Goal: Task Accomplishment & Management: Manage account settings

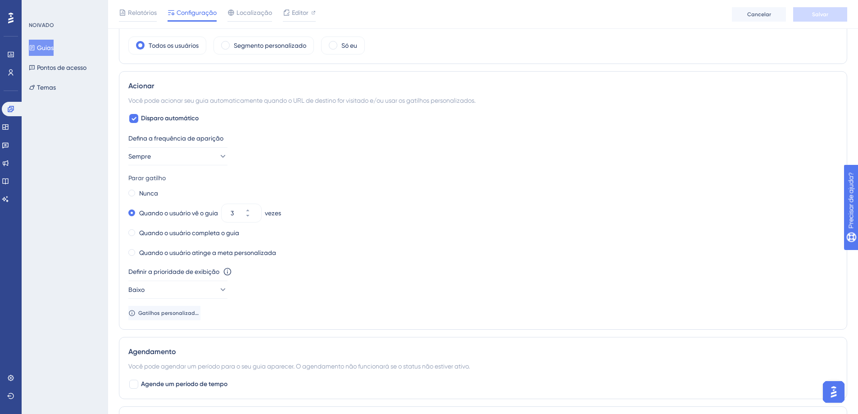
scroll to position [356, 0]
click at [249, 214] on icon at bounding box center [247, 215] width 3 height 2
click at [286, 174] on div "Parar gatilho" at bounding box center [483, 177] width 710 height 11
click at [258, 206] on button "2" at bounding box center [253, 207] width 16 height 9
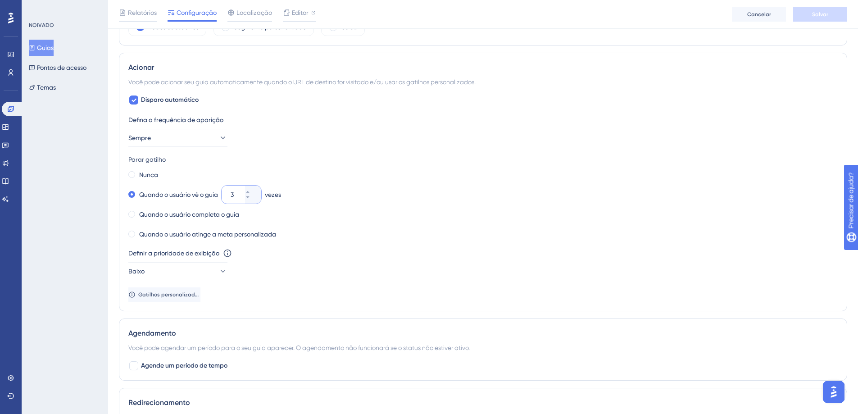
scroll to position [372, 0]
click at [251, 200] on icon at bounding box center [247, 198] width 5 height 5
type input "2"
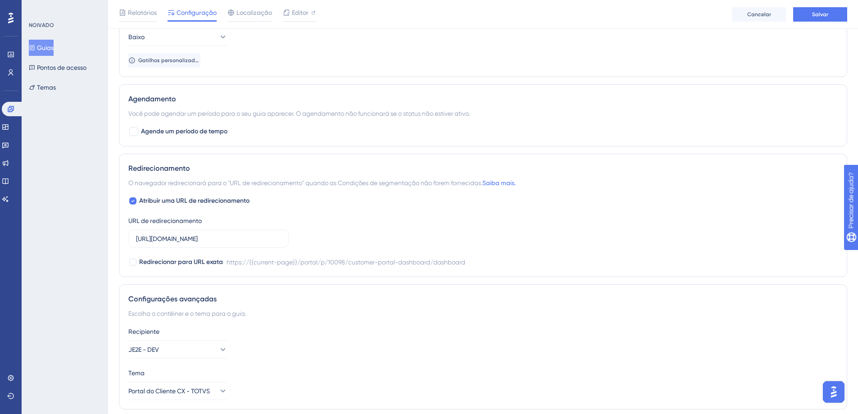
scroll to position [609, 0]
click at [164, 237] on input "https://presuporte.totvs.com/portal/p/10098/customer-portal-dashboard/dashboard" at bounding box center [208, 238] width 145 height 10
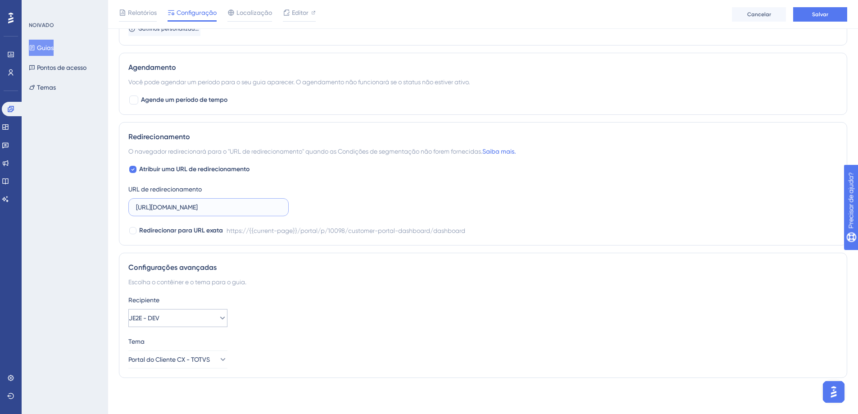
type input "https://suporte.totvs.com/portal/p/10098/customer-portal-dashboard/dashboard"
click at [171, 315] on button "JE2E - DEV" at bounding box center [177, 318] width 99 height 18
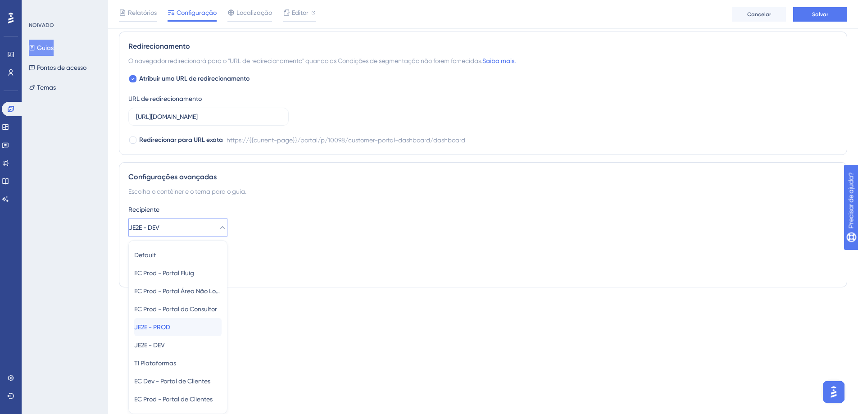
click at [180, 328] on div "JE2E - PROD JE2E - PROD" at bounding box center [177, 327] width 87 height 18
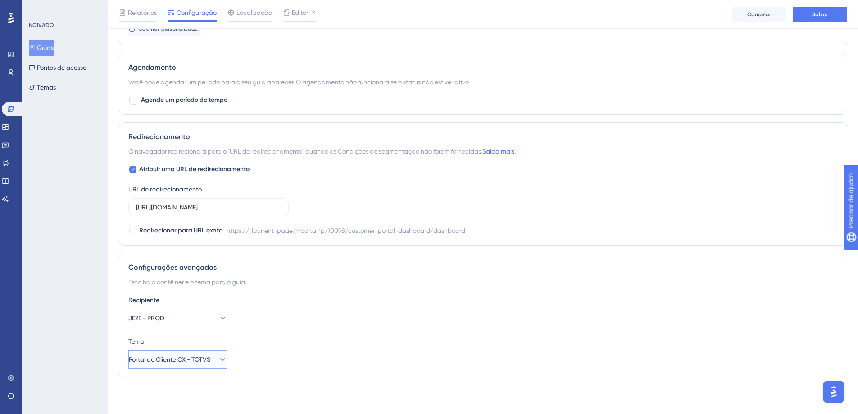
click at [218, 362] on icon at bounding box center [222, 359] width 9 height 9
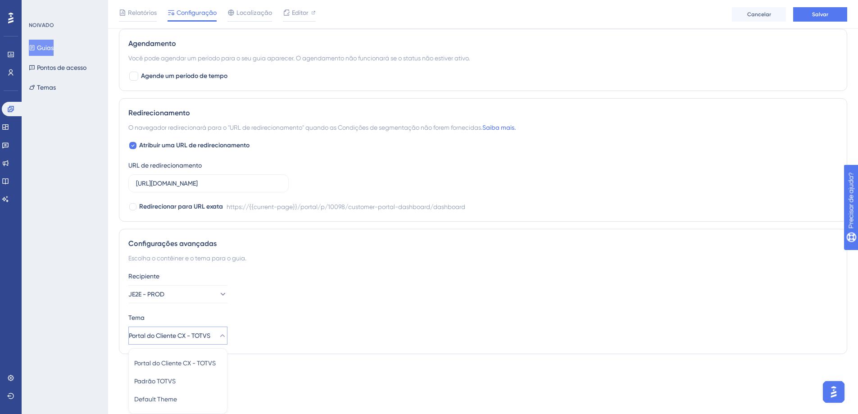
click at [287, 330] on div "Tema Portal do Cliente CX - TOTVS Portal do Cliente CX - TOTVS Portal do Client…" at bounding box center [483, 328] width 710 height 32
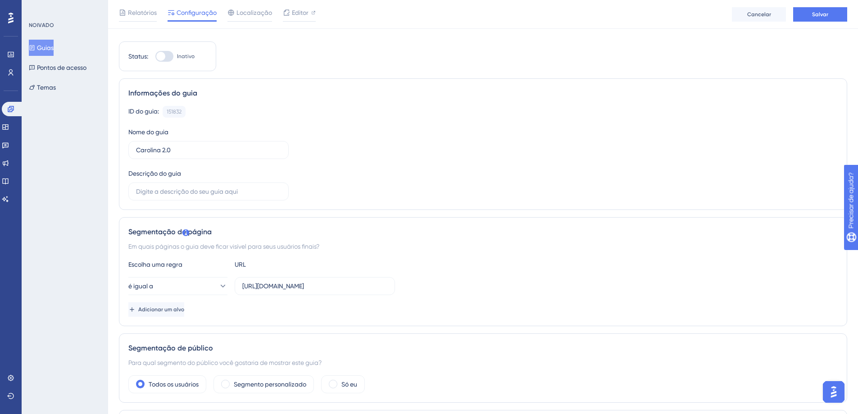
scroll to position [0, 0]
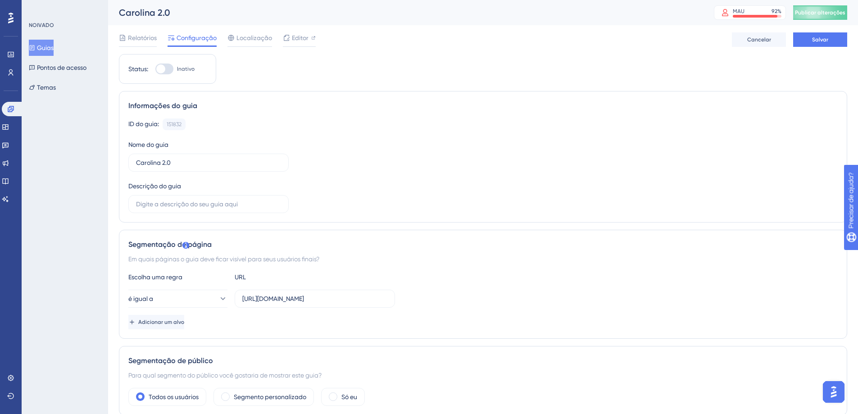
click at [171, 70] on div at bounding box center [164, 69] width 18 height 11
click at [155, 69] on input "Inativo" at bounding box center [155, 69] width 0 height 0
checkbox input "true"
click at [824, 45] on button "Salvar" at bounding box center [821, 39] width 54 height 14
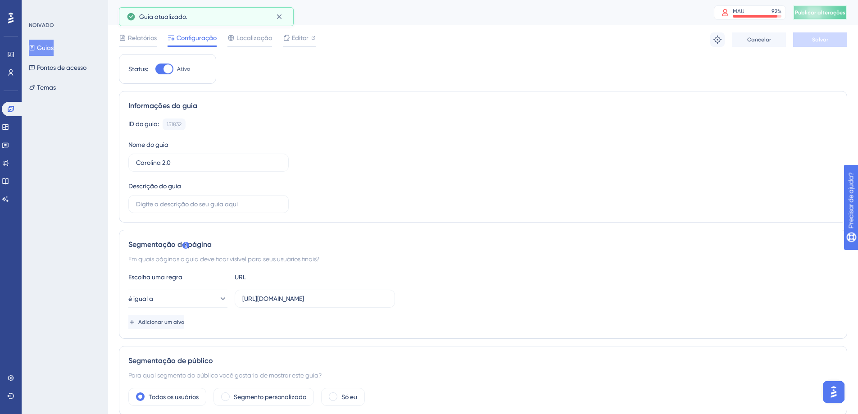
click at [828, 15] on font "Publicar alterações" at bounding box center [820, 12] width 50 height 6
click at [299, 39] on font "Editor" at bounding box center [300, 37] width 17 height 7
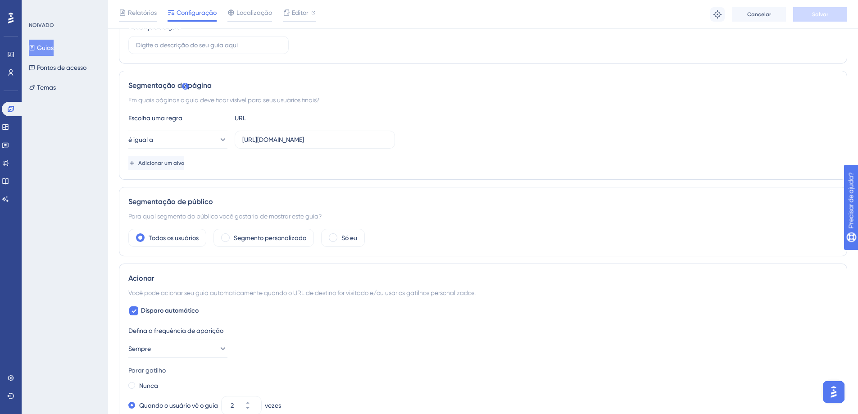
scroll to position [160, 0]
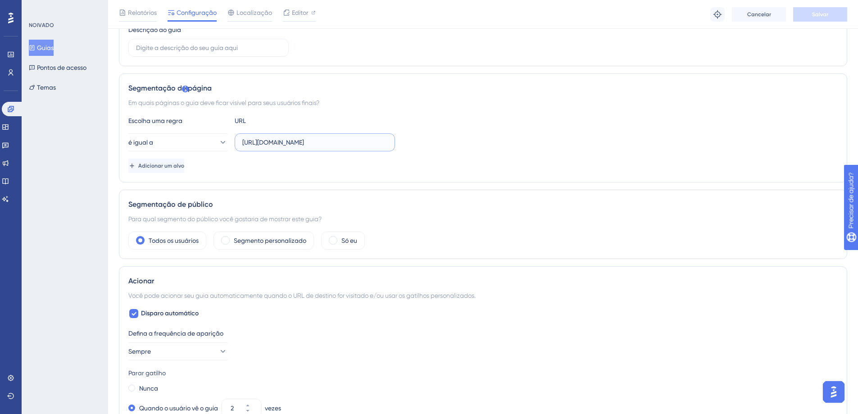
click at [274, 141] on input "https://presuporte.totvs.com/portal/p/10098/customer-portal-dashboard/dashboard" at bounding box center [314, 142] width 145 height 10
type input "https://suporte.totvs.com/portal/p/10098/customer-portal-dashboard/dashboard"
click at [808, 15] on button "Salvar" at bounding box center [821, 14] width 54 height 14
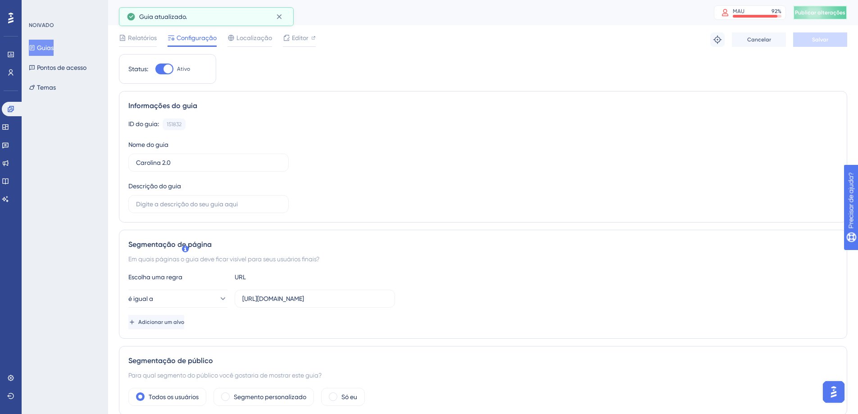
click at [819, 16] on span "Publicar alterações" at bounding box center [820, 12] width 50 height 7
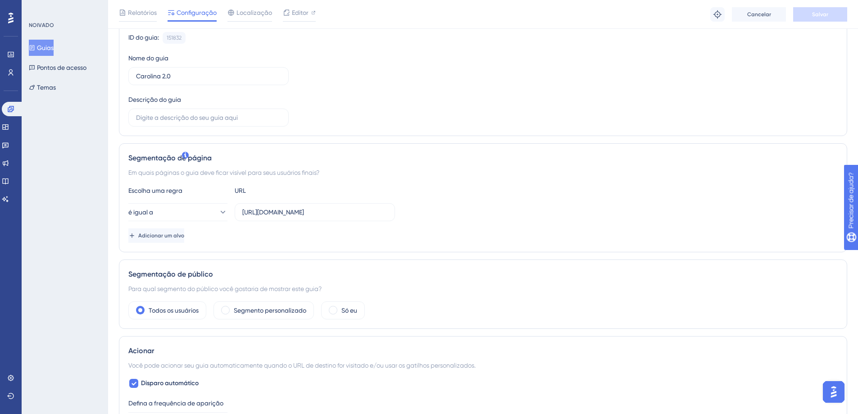
scroll to position [99, 0]
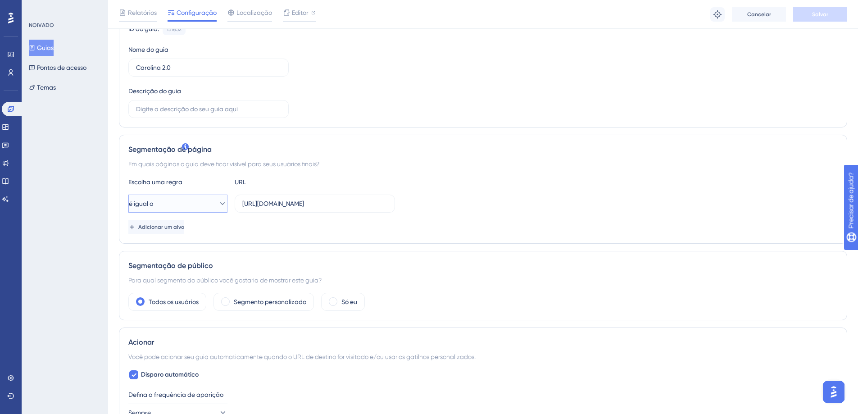
click at [221, 204] on button "é igual a" at bounding box center [177, 204] width 99 height 18
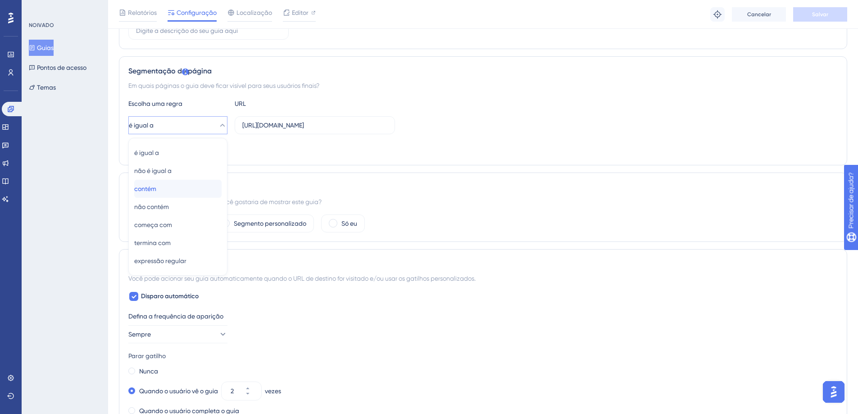
click at [209, 185] on div "contém contém" at bounding box center [177, 189] width 87 height 18
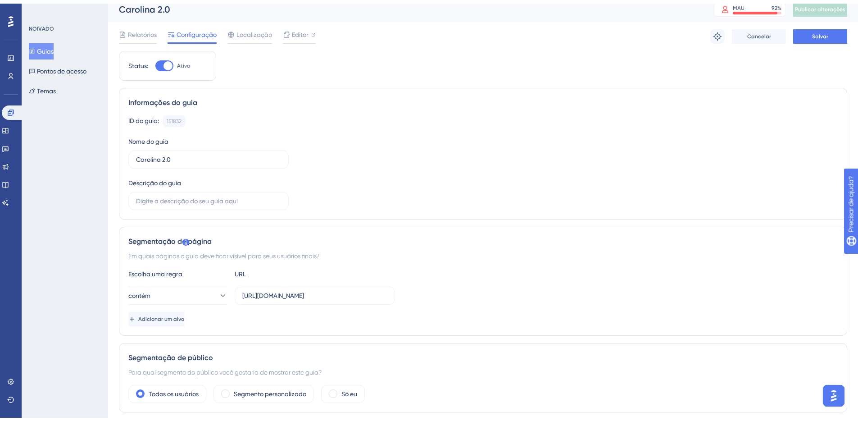
scroll to position [0, 0]
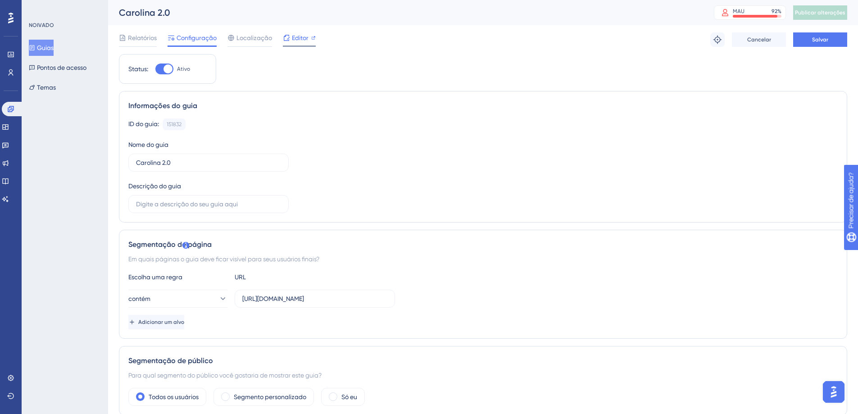
click at [299, 44] on div "Editor" at bounding box center [299, 39] width 33 height 14
click at [823, 48] on div "Relatórios Configuração Localização Editor Solução de problemas Cancelar Salvar" at bounding box center [483, 39] width 729 height 29
click at [821, 44] on button "Salvar" at bounding box center [821, 39] width 54 height 14
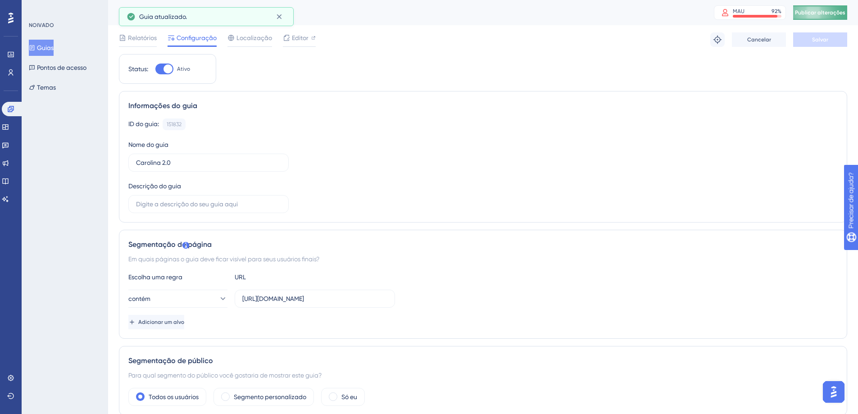
click at [829, 14] on font "Publicar alterações" at bounding box center [820, 12] width 50 height 6
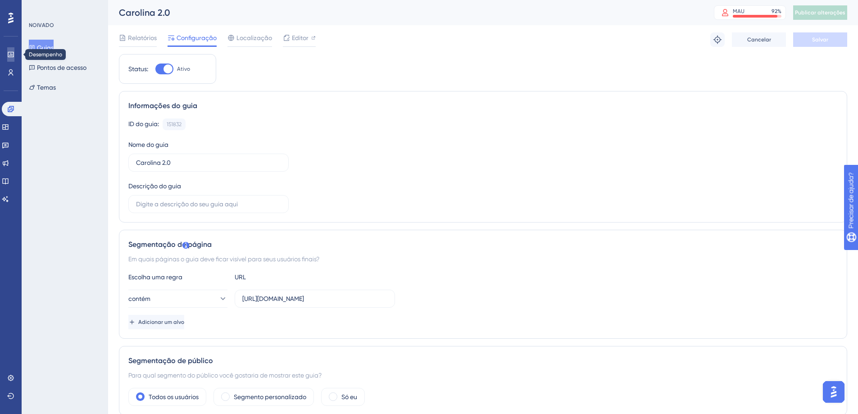
click at [13, 55] on icon at bounding box center [10, 54] width 7 height 7
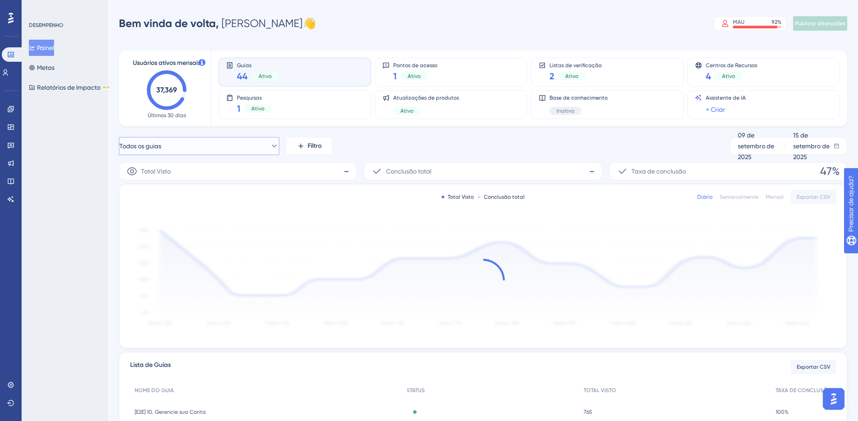
click at [161, 144] on font "Todos os guias" at bounding box center [140, 145] width 42 height 7
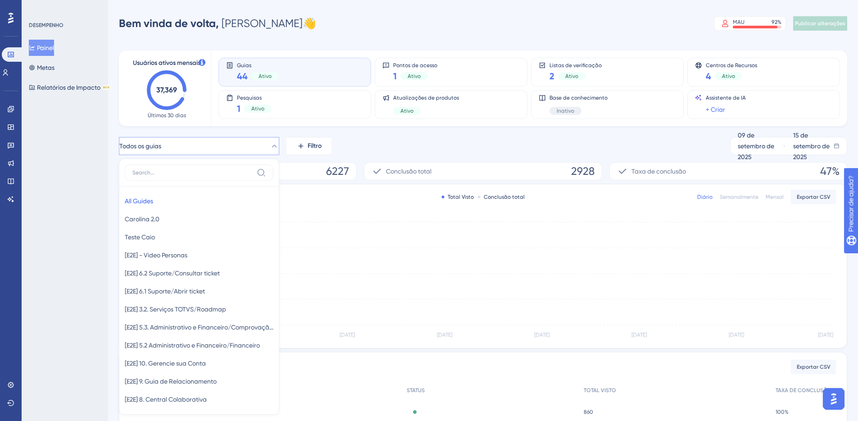
scroll to position [67, 0]
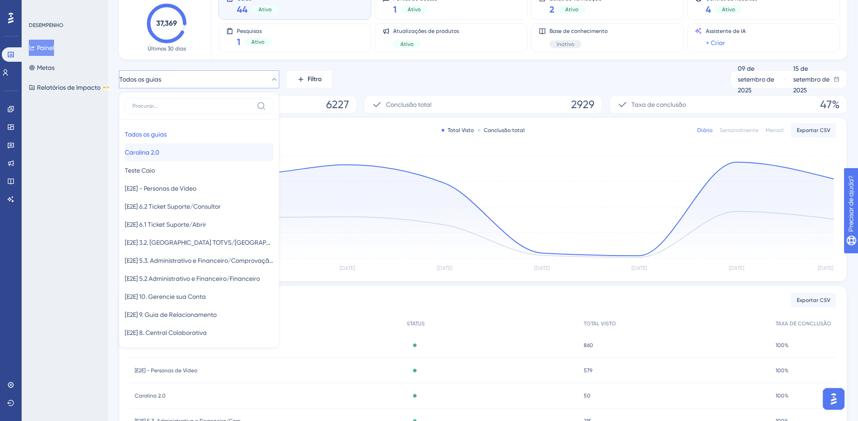
click at [173, 154] on button "Carolina 2.0 Carolina 2.0" at bounding box center [199, 152] width 149 height 18
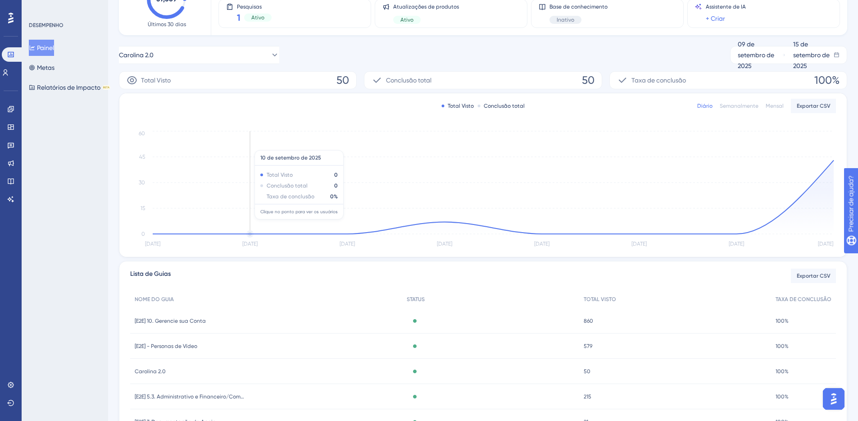
scroll to position [80, 0]
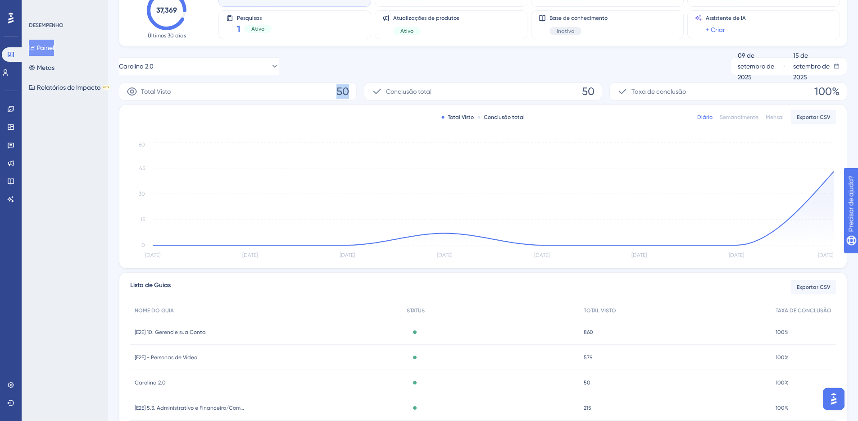
drag, startPoint x: 336, startPoint y: 90, endPoint x: 353, endPoint y: 91, distance: 17.6
click at [353, 91] on div "Total Visto 50" at bounding box center [238, 91] width 238 height 18
click at [383, 70] on div "Carolina 2.0 09 de setembro de 2025 15 de setembro de 2025" at bounding box center [483, 66] width 729 height 18
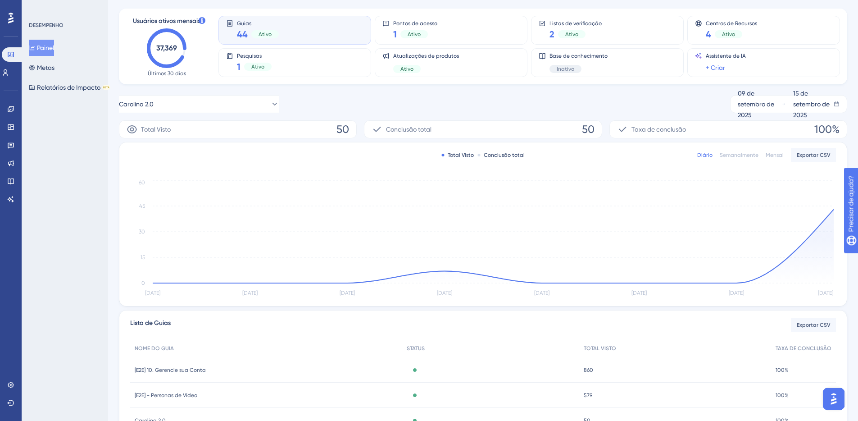
scroll to position [37, 0]
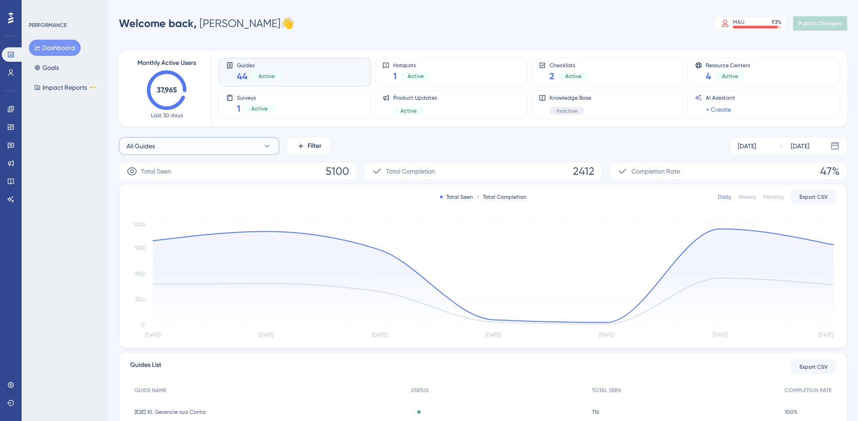
click at [241, 150] on button "All Guides" at bounding box center [199, 146] width 160 height 18
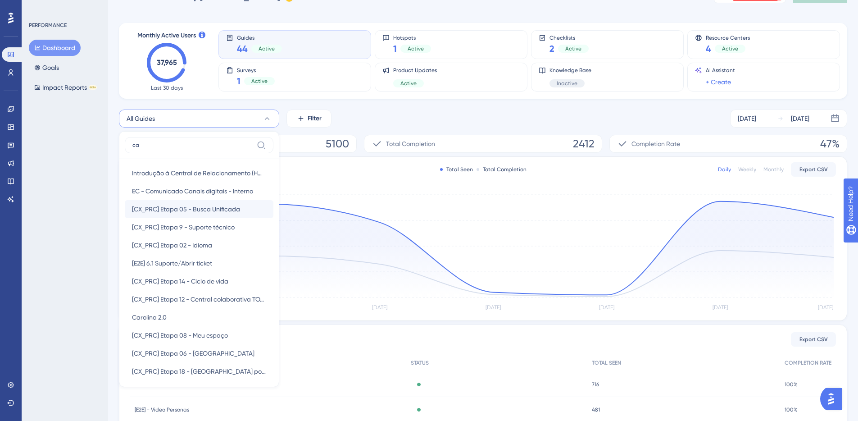
scroll to position [91, 0]
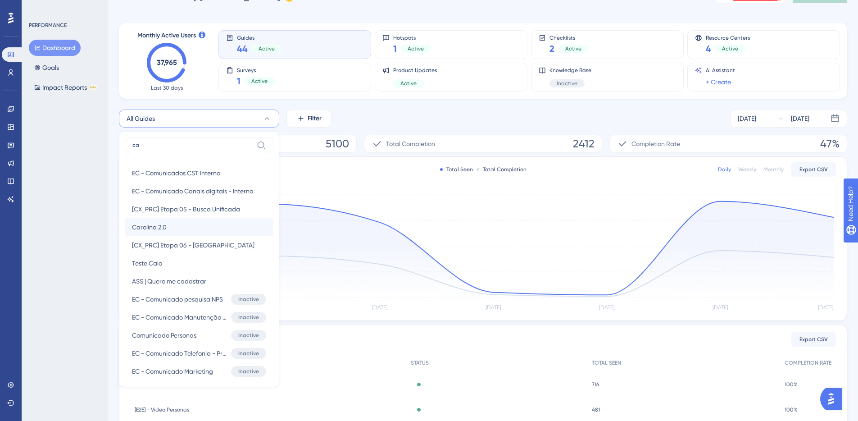
type input "ca"
click at [186, 228] on button "Carolina 2.0 Carolina 2.0" at bounding box center [199, 227] width 149 height 18
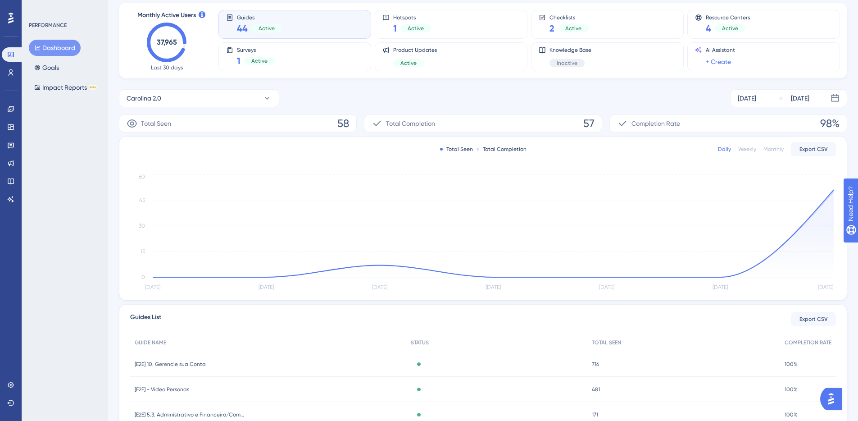
scroll to position [46, 0]
drag, startPoint x: 338, startPoint y: 124, endPoint x: 353, endPoint y: 124, distance: 15.3
click at [353, 124] on div "Total Seen 58" at bounding box center [238, 126] width 238 height 18
click at [414, 108] on div "Carolina 2.0 [DATE] [DATE]" at bounding box center [483, 100] width 729 height 18
click at [200, 97] on button "Carolina 2.0" at bounding box center [199, 100] width 160 height 18
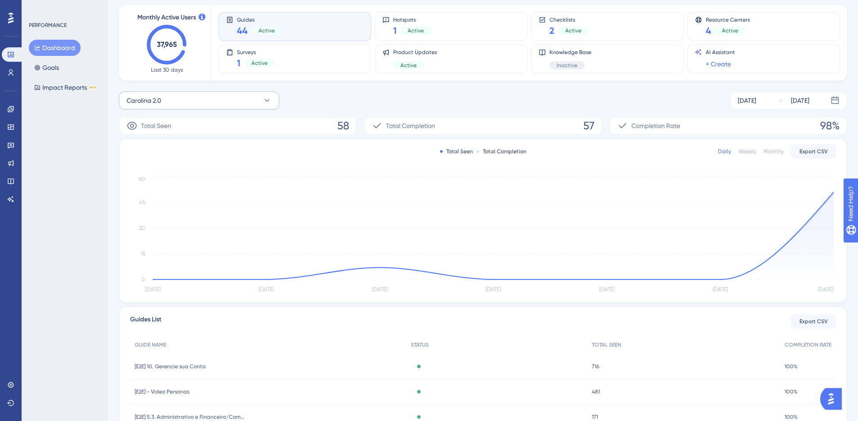
click at [200, 97] on button "Carolina 2.0" at bounding box center [199, 100] width 160 height 18
click at [191, 103] on button "Carolina 2.0" at bounding box center [199, 100] width 160 height 18
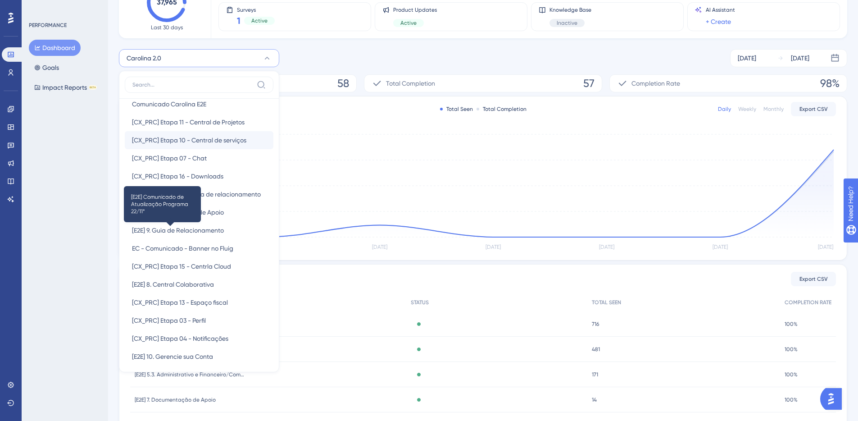
scroll to position [0, 0]
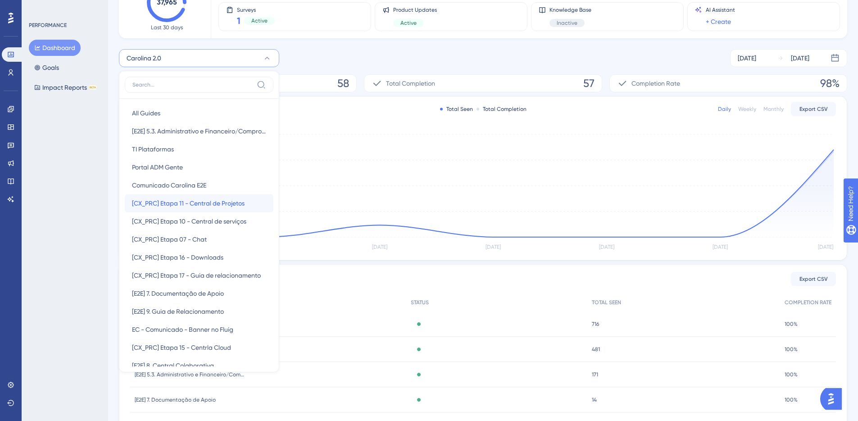
click at [209, 200] on span "[CX_PRC] Etapa 11 - Central de Projetos" at bounding box center [188, 203] width 113 height 11
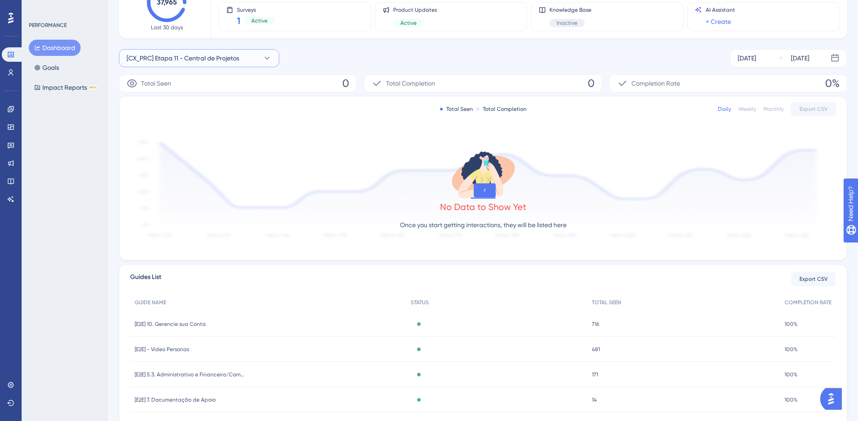
click at [200, 59] on span "[CX_PRC] Etapa 11 - Central de Projetos" at bounding box center [183, 58] width 113 height 11
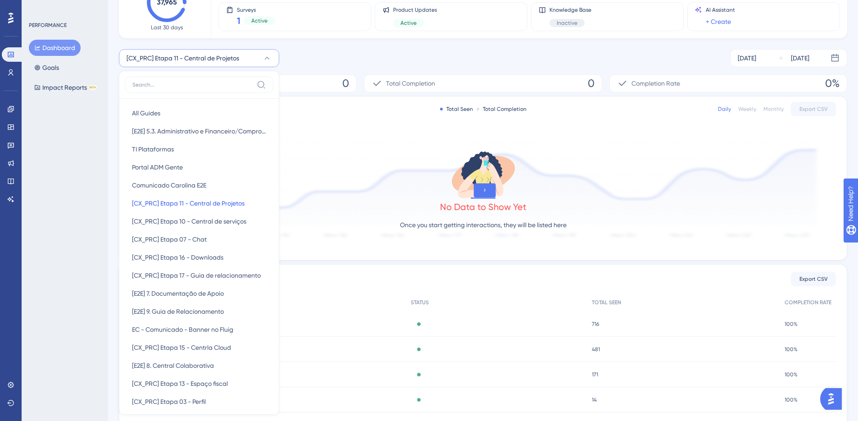
scroll to position [107, 0]
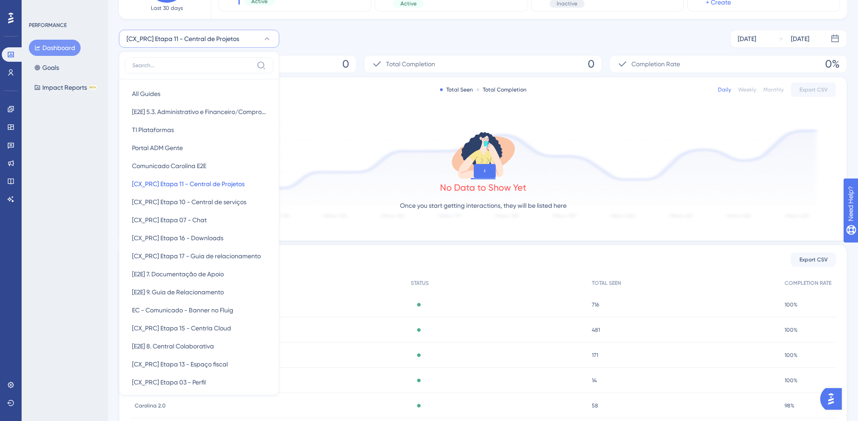
click at [195, 66] on input at bounding box center [192, 65] width 121 height 7
type input "v"
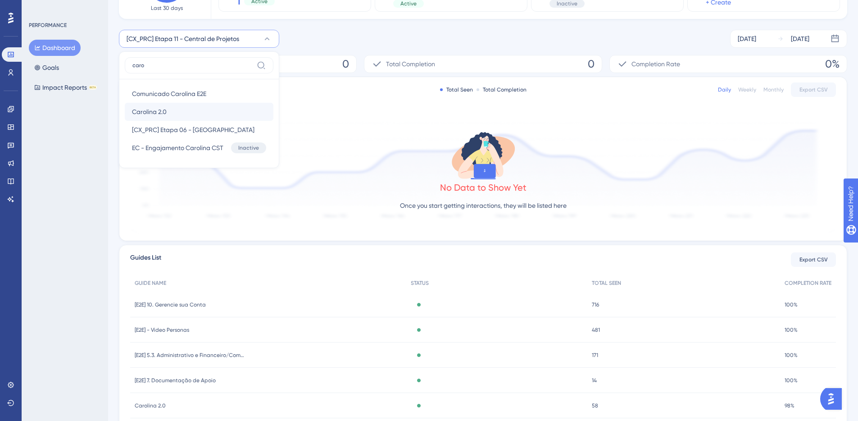
type input "caro"
click at [181, 112] on button "Carolina 2.0 Carolina 2.0" at bounding box center [199, 112] width 149 height 18
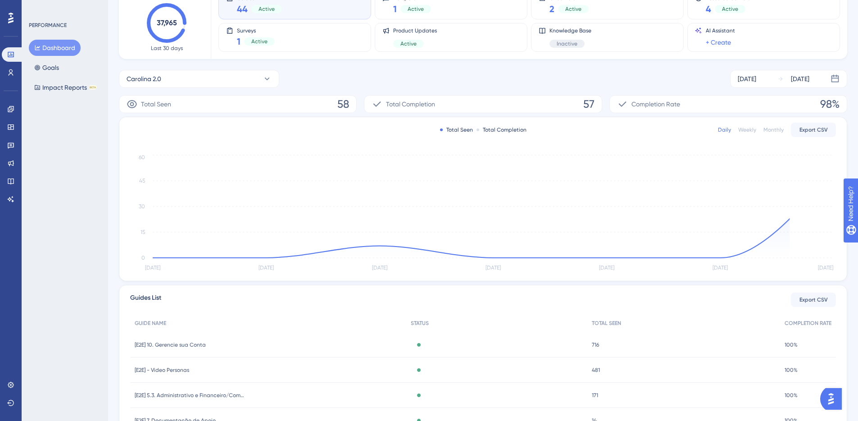
scroll to position [50, 0]
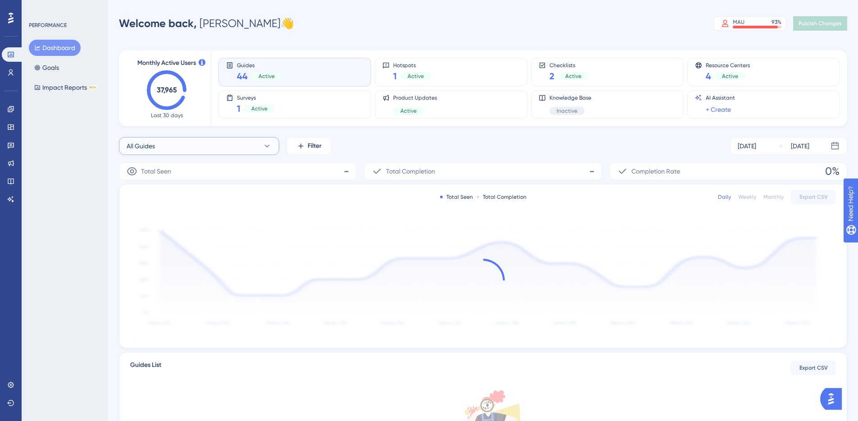
click at [180, 145] on button "All Guides" at bounding box center [199, 146] width 160 height 18
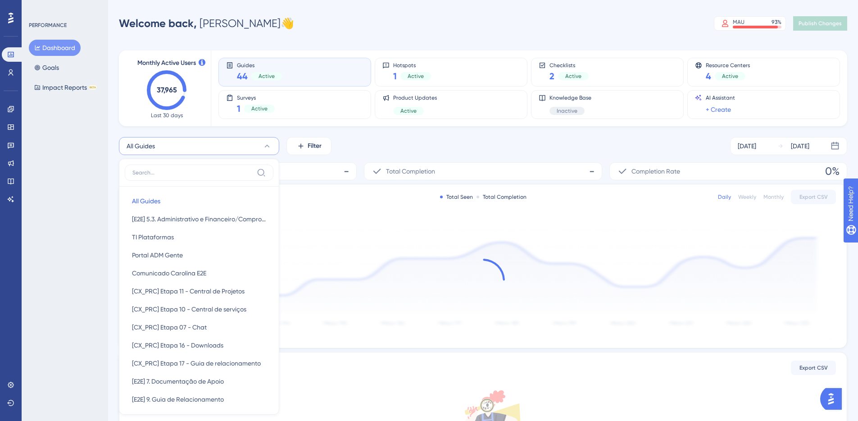
scroll to position [67, 0]
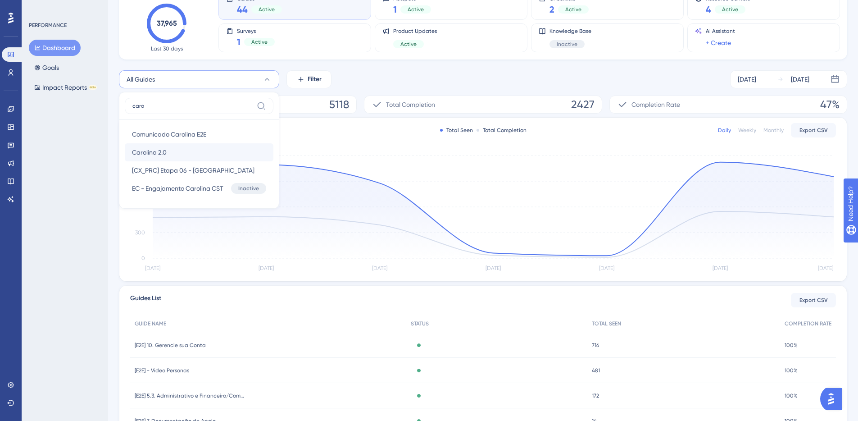
type input "caro"
click at [176, 147] on button "Carolina 2.0 Carolina 2.0" at bounding box center [199, 152] width 149 height 18
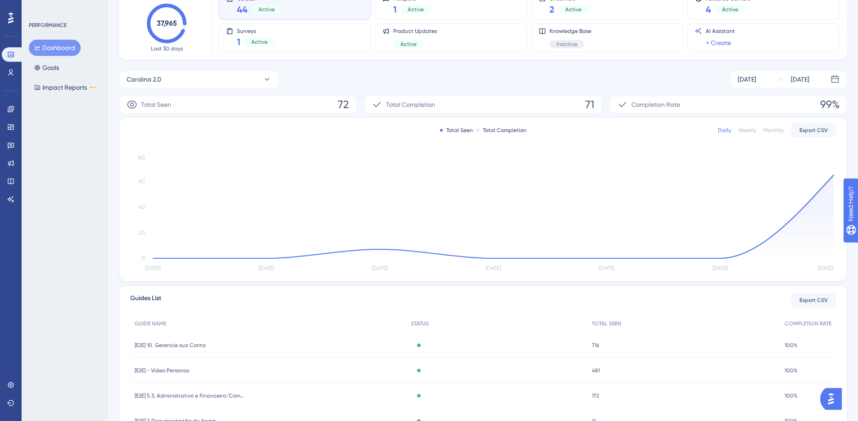
click at [377, 107] on icon at bounding box center [377, 104] width 11 height 11
click at [812, 104] on div "Completion Rate 99%" at bounding box center [729, 105] width 238 height 18
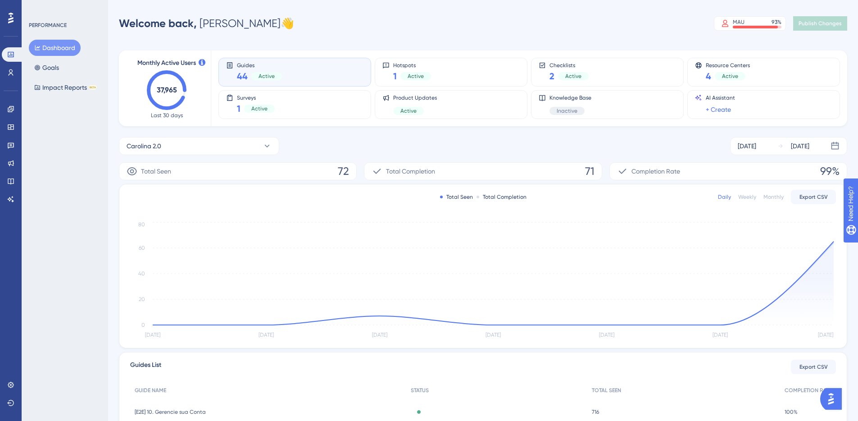
scroll to position [0, 0]
